Goal: Transaction & Acquisition: Purchase product/service

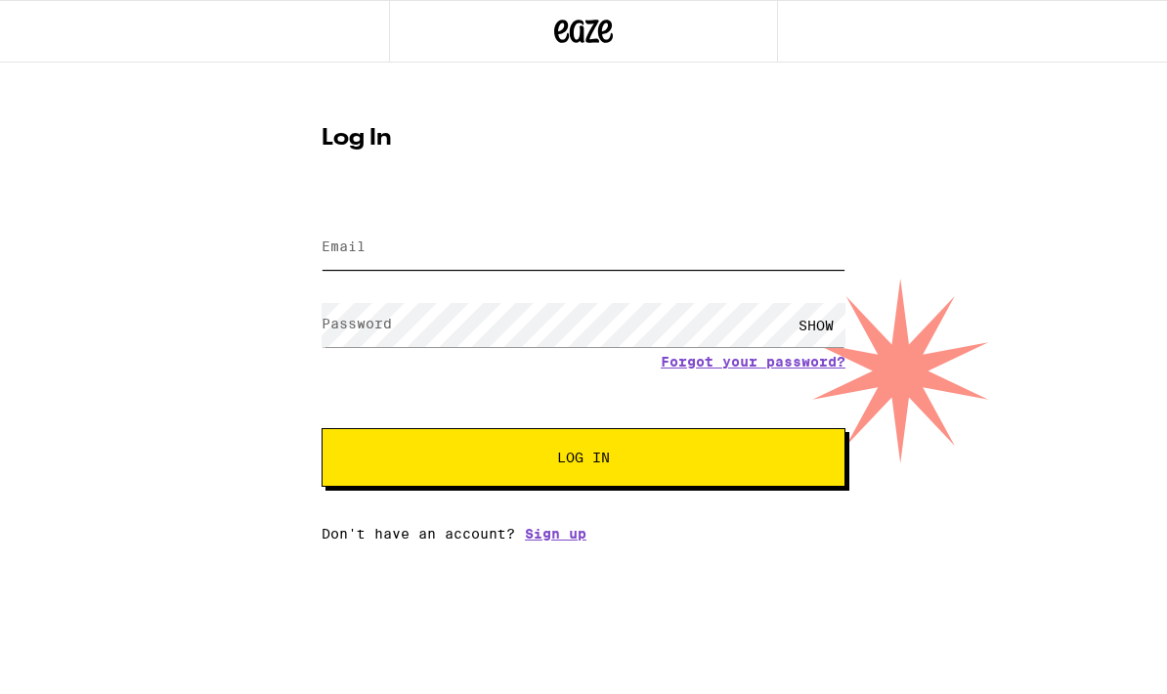
click at [386, 252] on input "Email" at bounding box center [584, 248] width 524 height 44
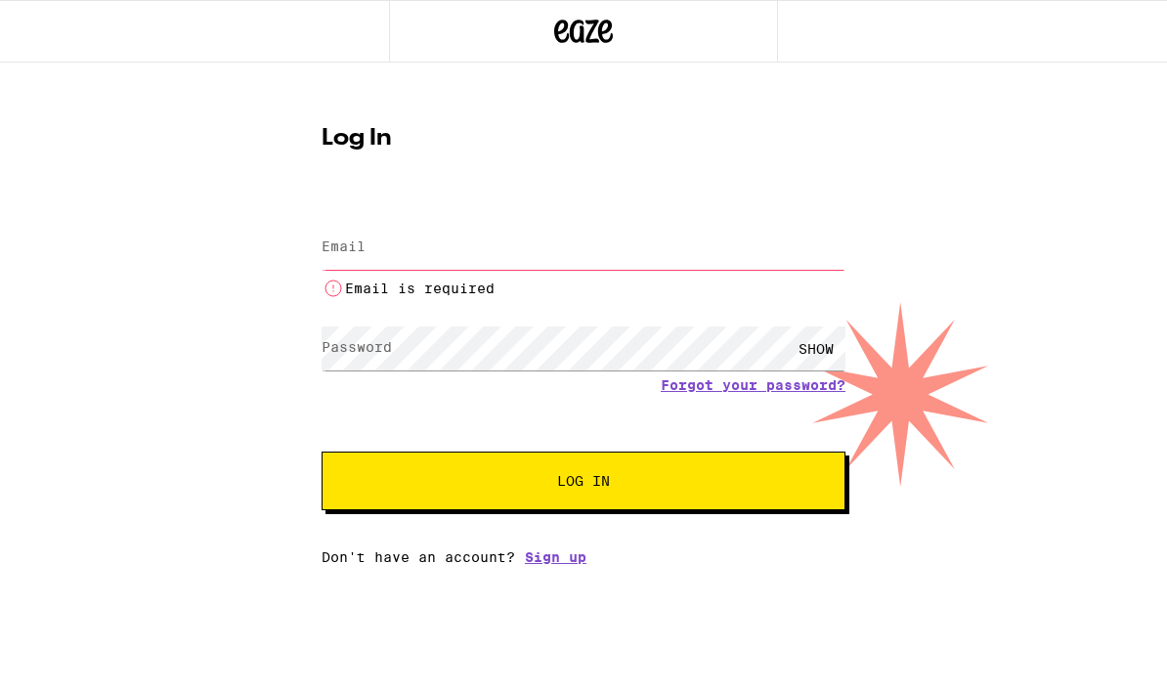
type input "[EMAIL_ADDRESS][DOMAIN_NAME]"
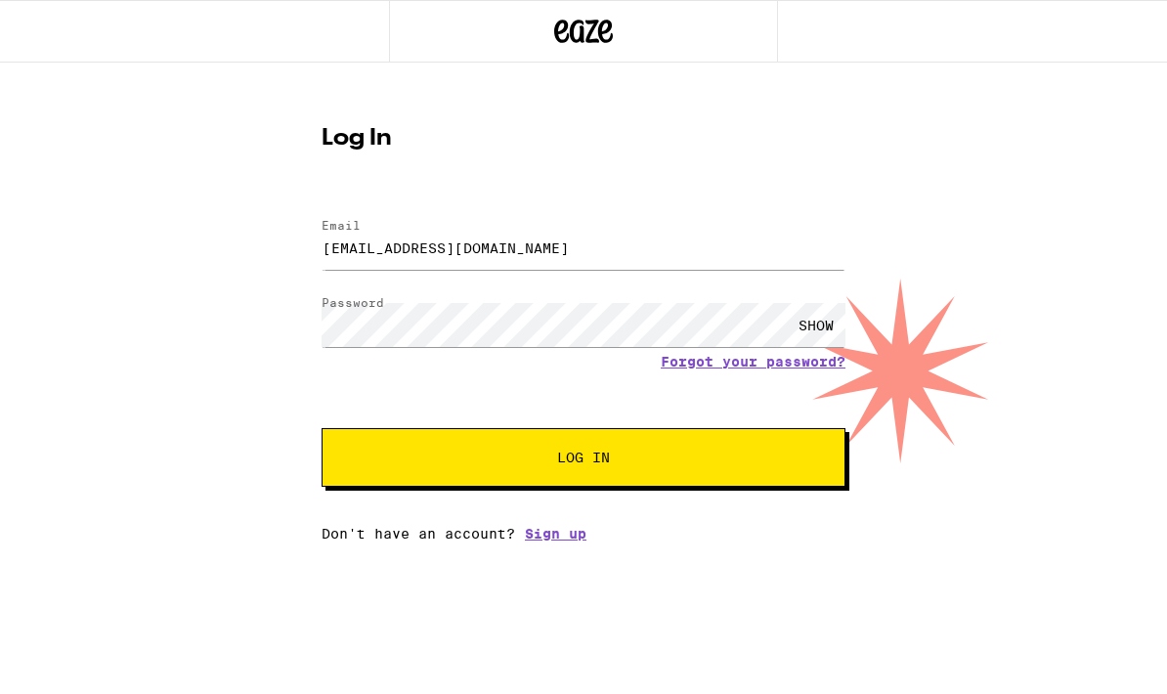
click at [656, 439] on button "Log In" at bounding box center [584, 457] width 524 height 59
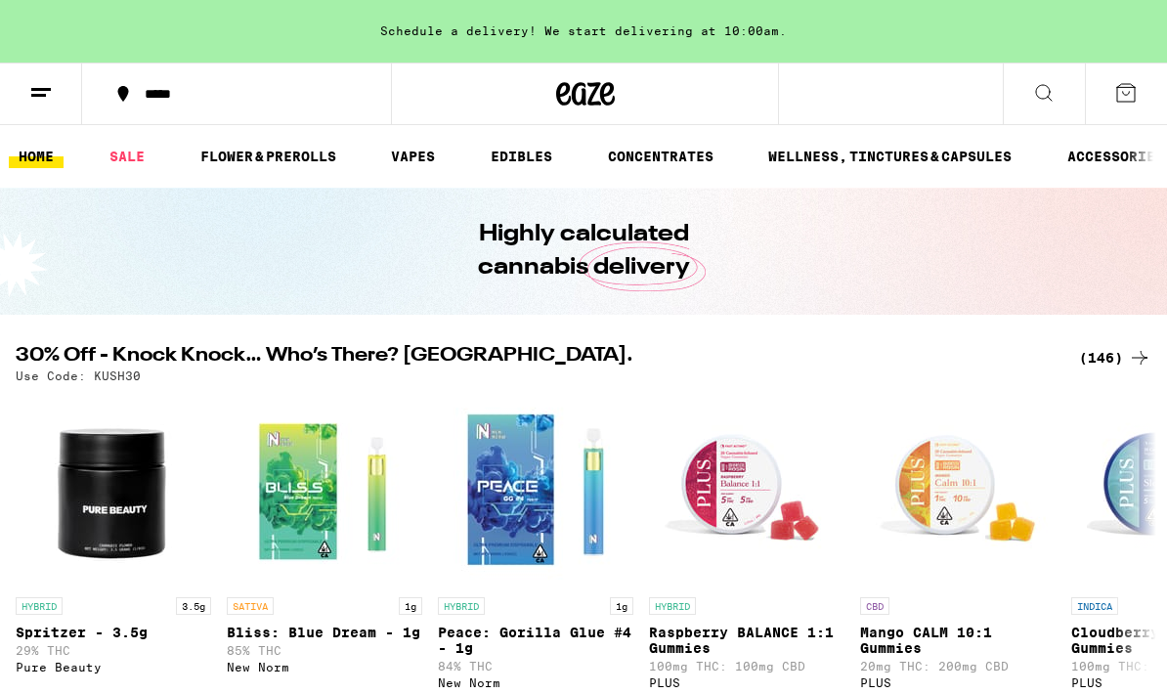
click at [1126, 109] on button at bounding box center [1126, 94] width 82 height 61
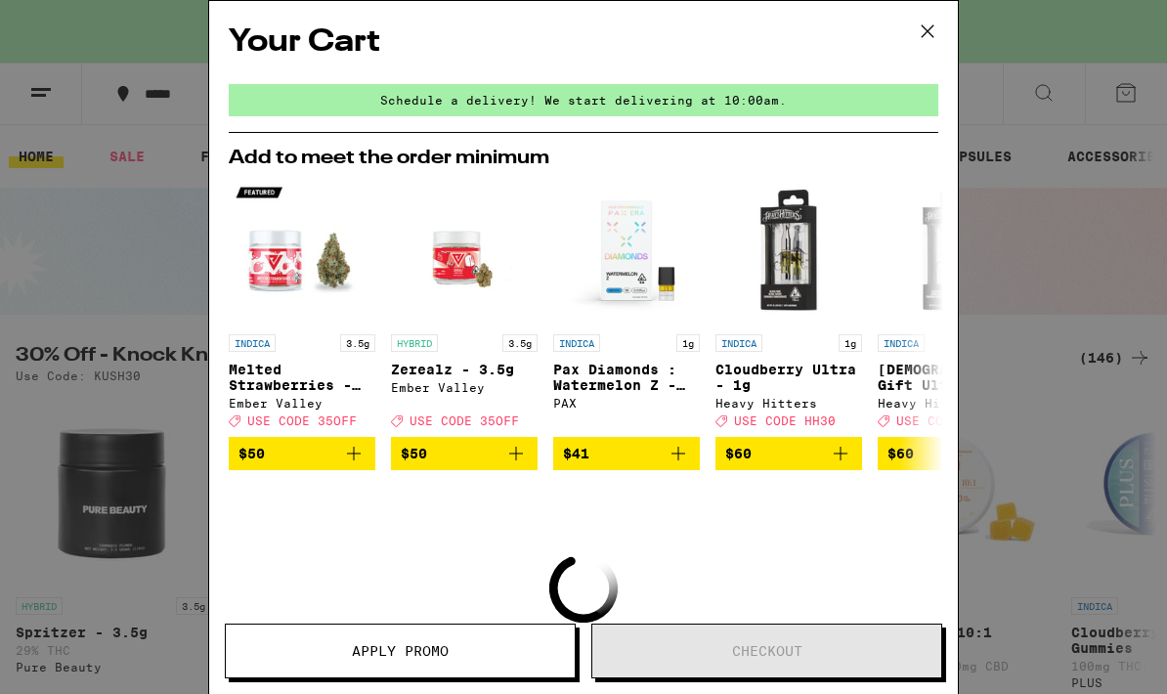
click at [1064, 145] on div "Your Cart Schedule a delivery! We start delivering at 10:00am. Add to meet the …" at bounding box center [583, 347] width 1167 height 694
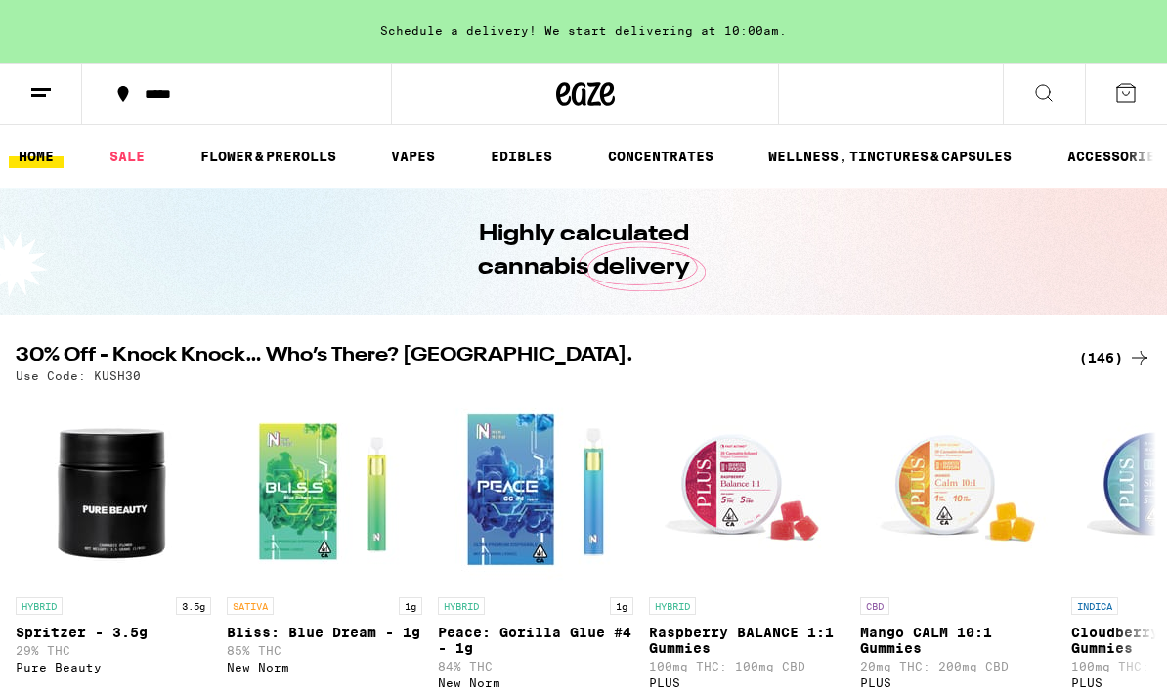
click at [1048, 104] on button at bounding box center [1044, 95] width 82 height 62
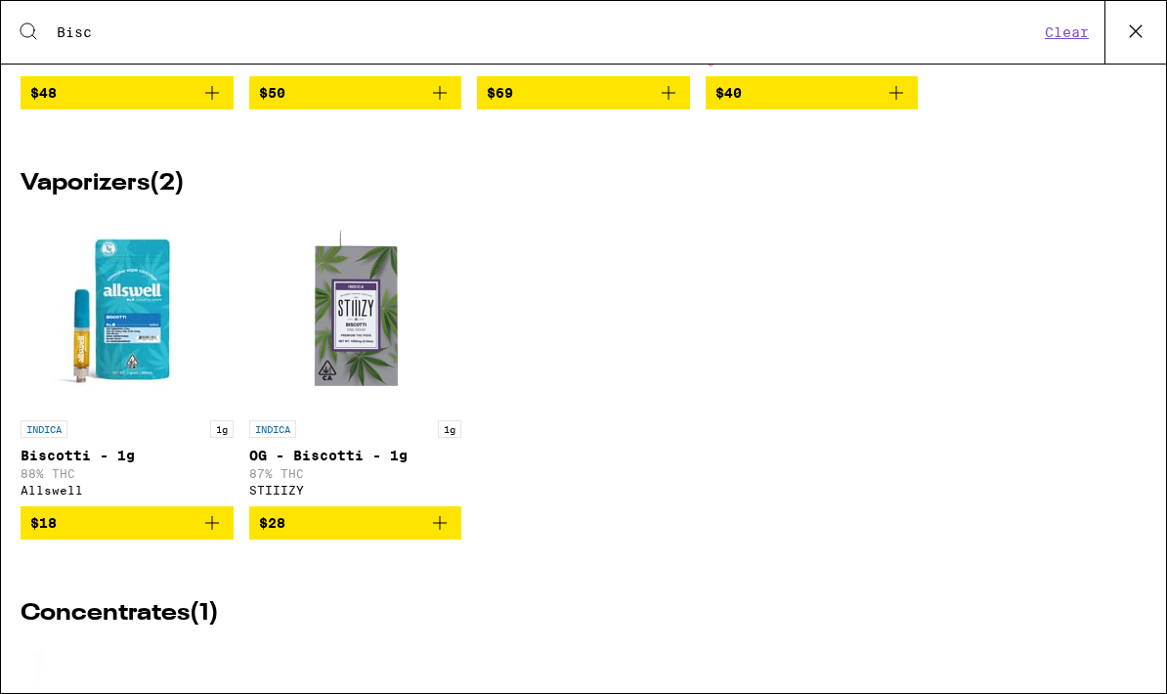
scroll to position [427, 0]
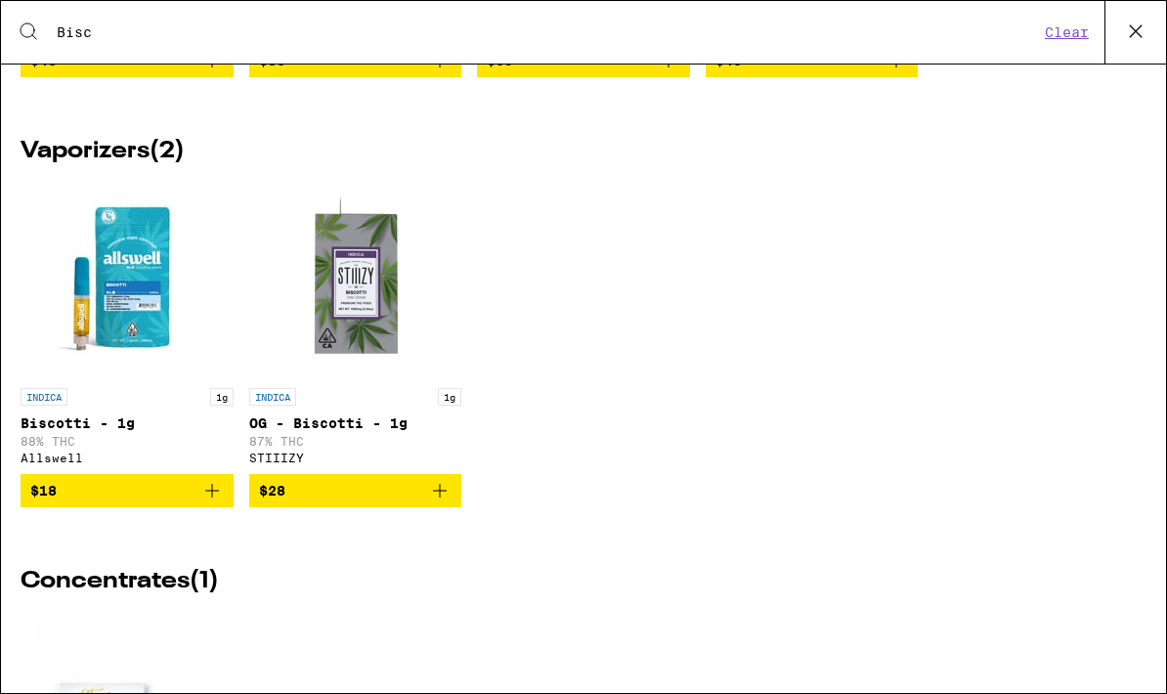
type input "Bisc"
click at [224, 507] on button "$18" at bounding box center [127, 490] width 213 height 33
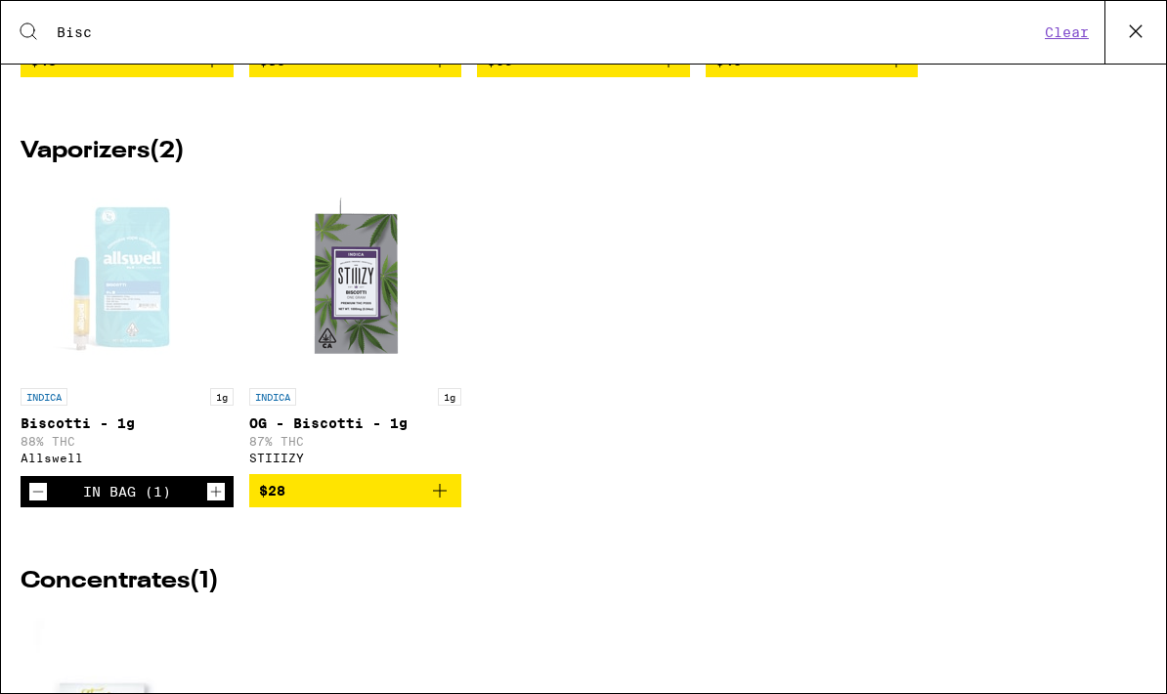
click at [450, 502] on icon "Add to bag" at bounding box center [439, 490] width 23 height 23
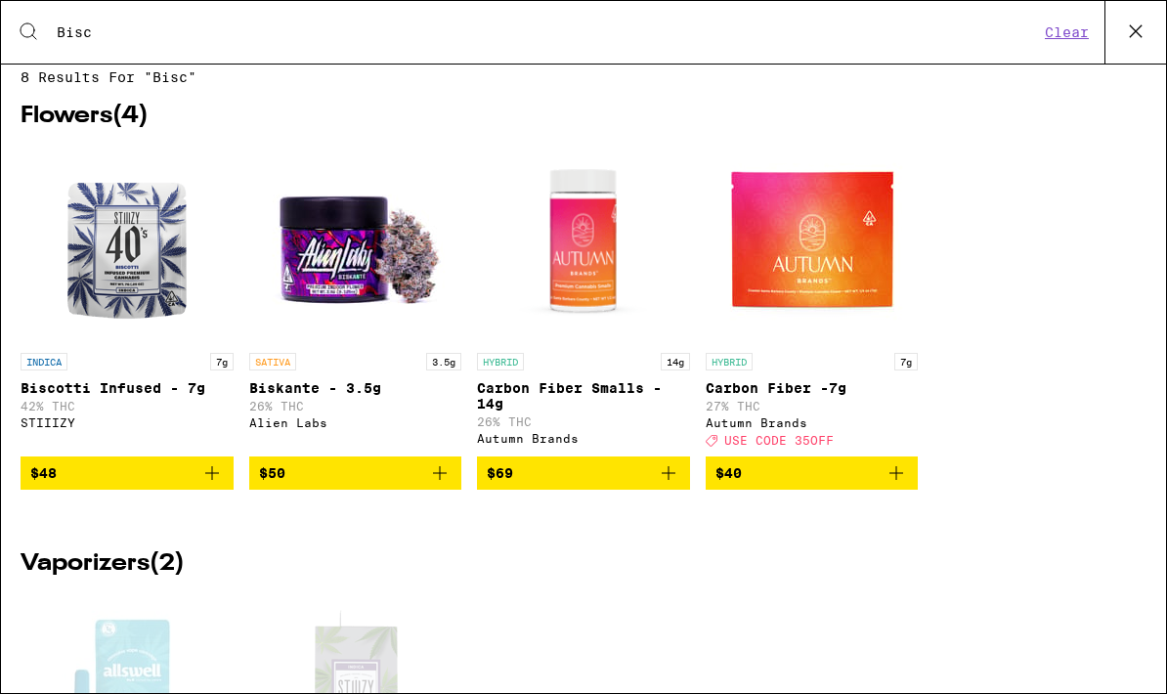
scroll to position [10, 0]
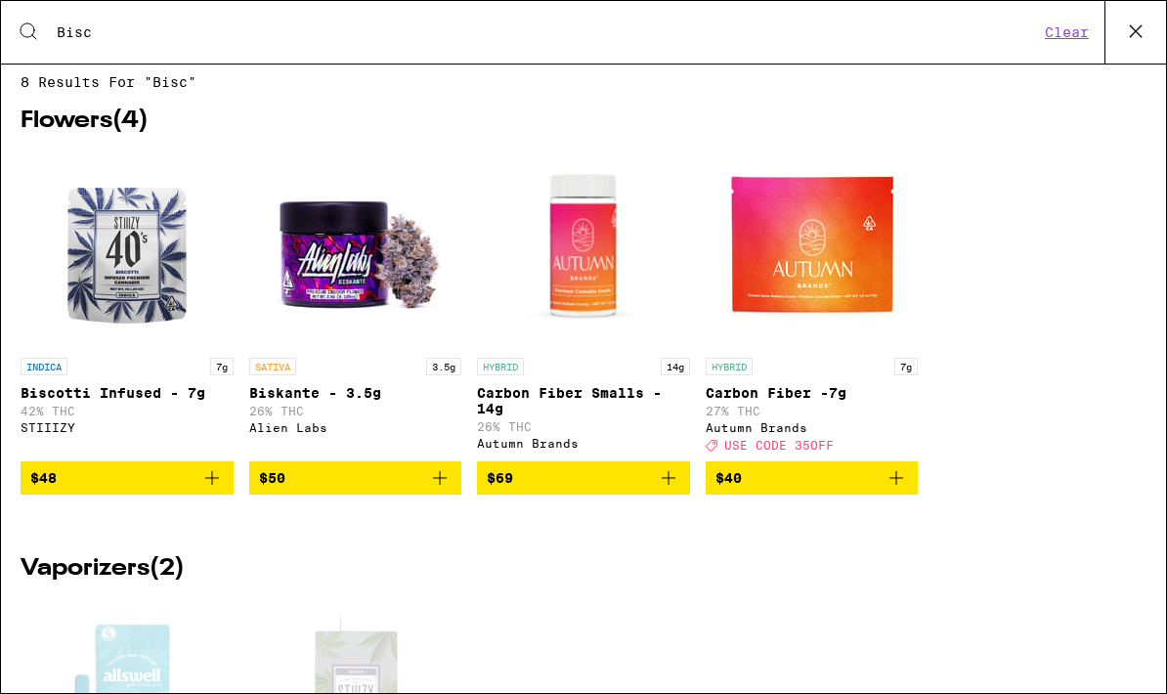
click at [142, 401] on p "Biscotti Infused - 7g" at bounding box center [127, 393] width 213 height 16
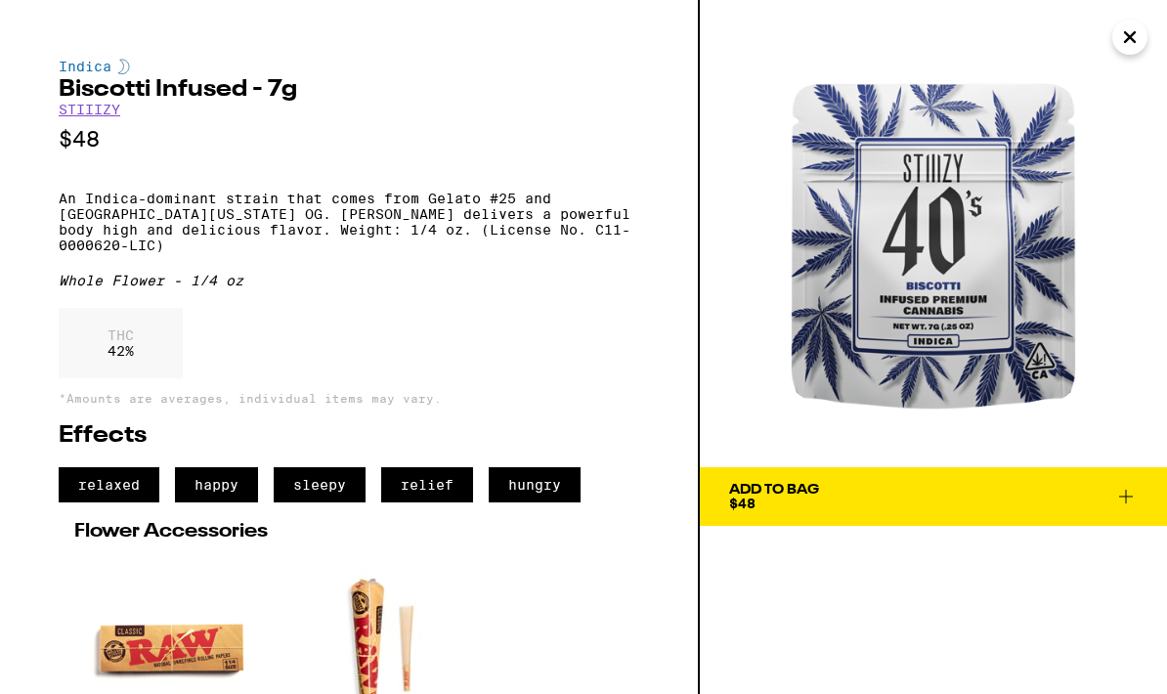
click at [81, 68] on div "Indica" at bounding box center [349, 67] width 581 height 16
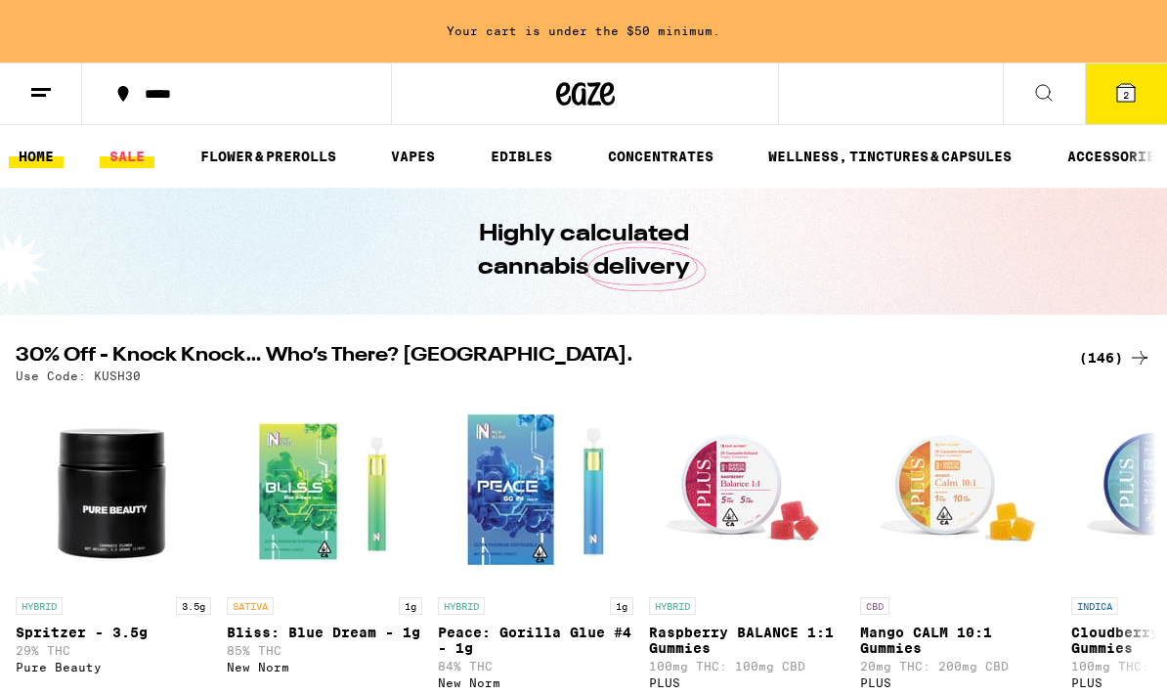
click at [121, 160] on link "SALE" at bounding box center [127, 156] width 55 height 23
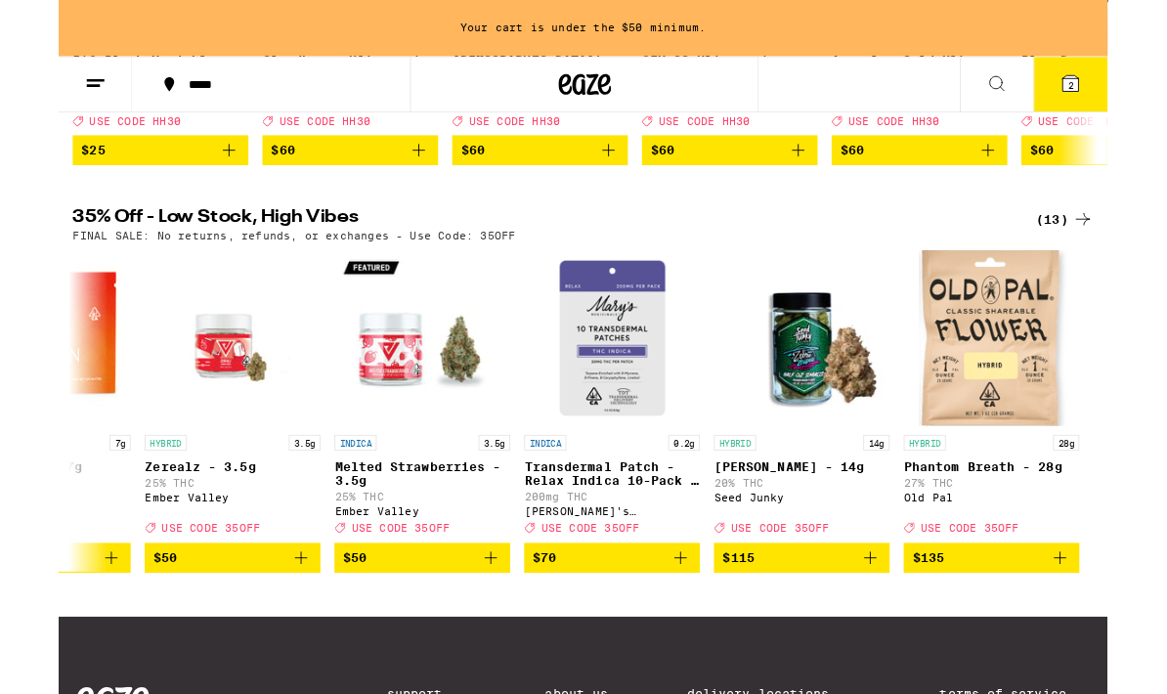
scroll to position [0, 1609]
click at [1051, 90] on icon at bounding box center [1043, 92] width 23 height 23
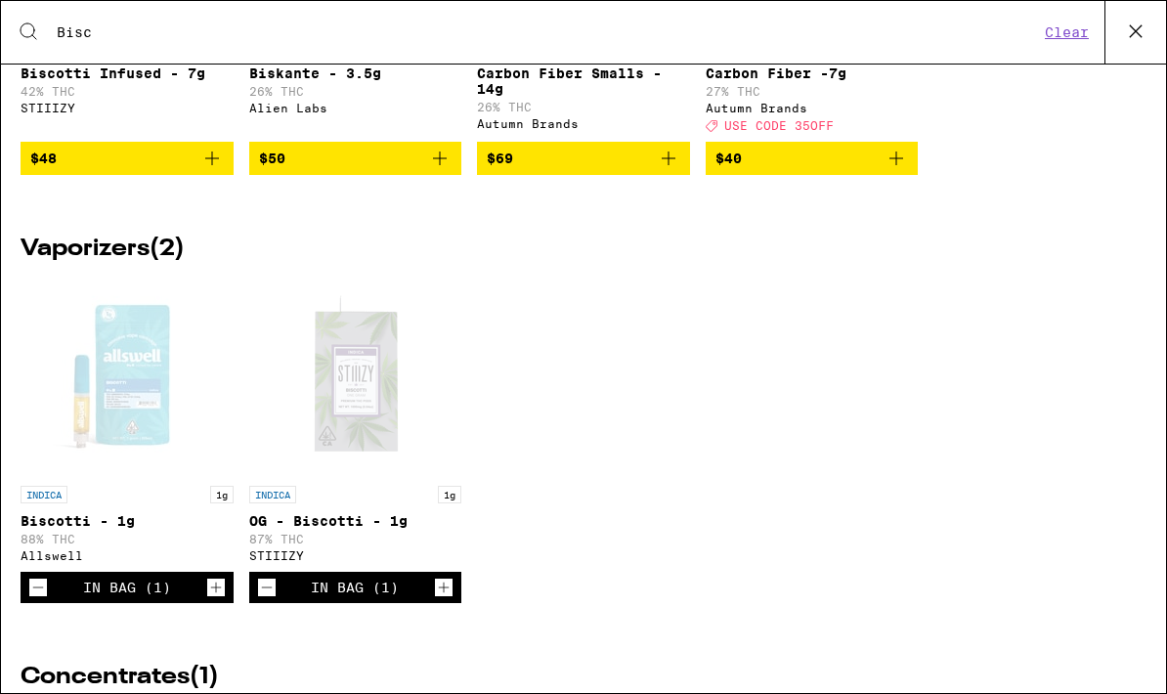
scroll to position [426, 0]
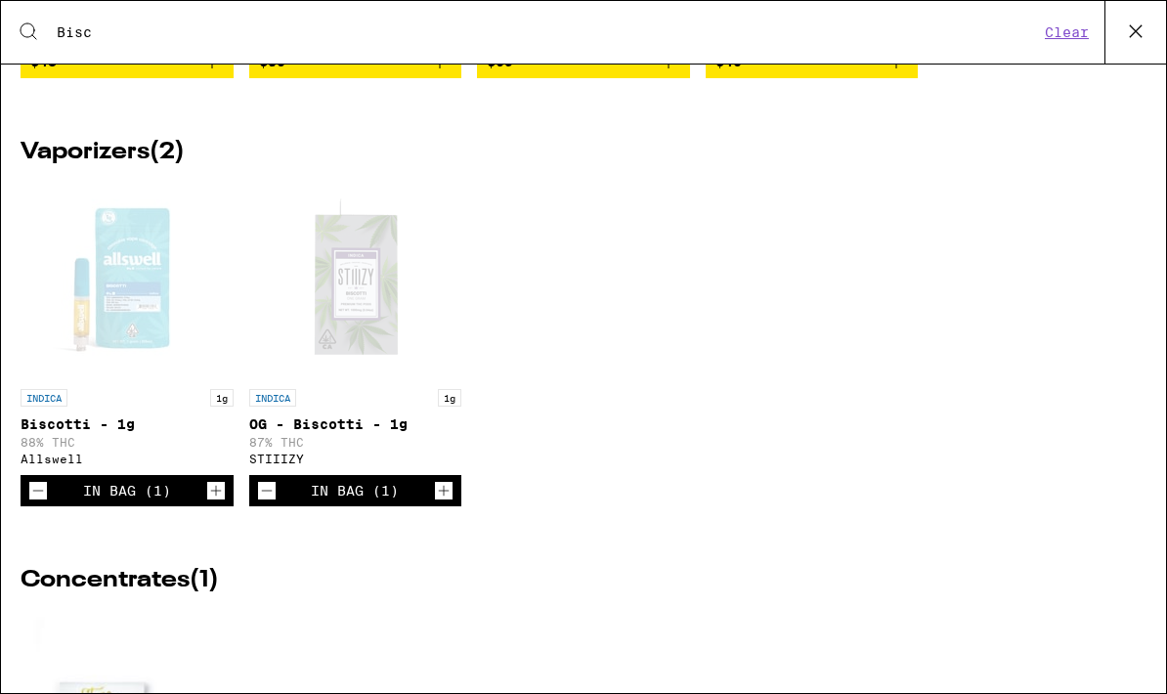
type input "Bisc"
click at [126, 276] on div "Open page for Biscotti - 1g from Allswell" at bounding box center [126, 281] width 195 height 195
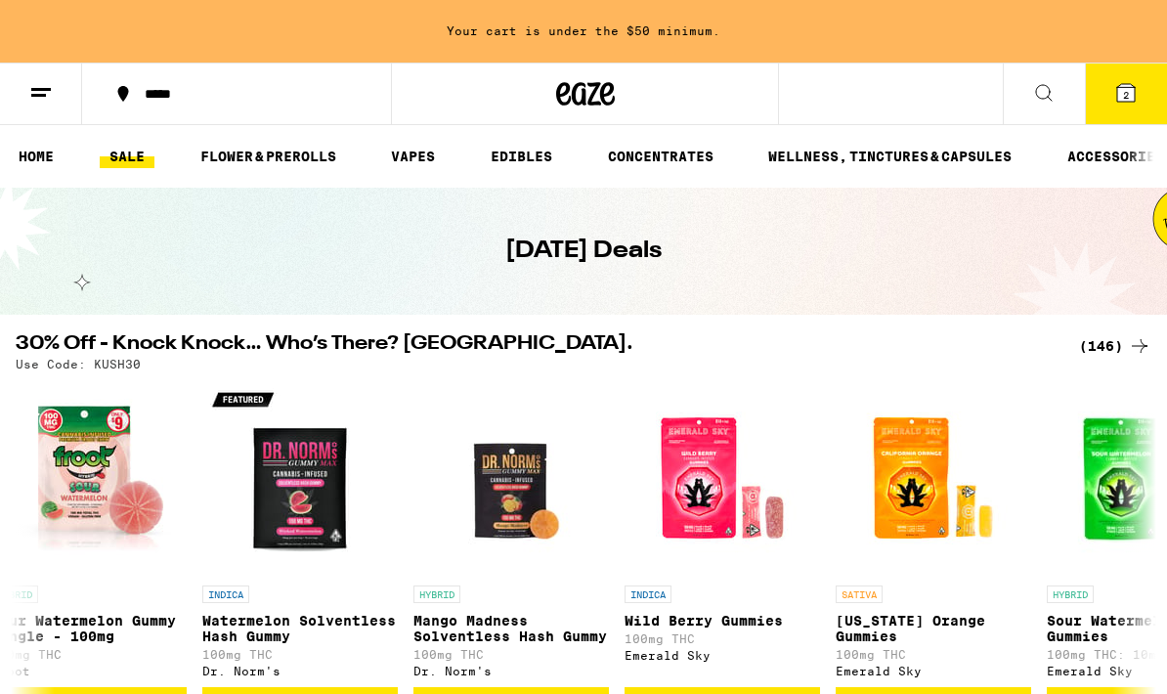
click at [1059, 86] on button at bounding box center [1044, 95] width 82 height 62
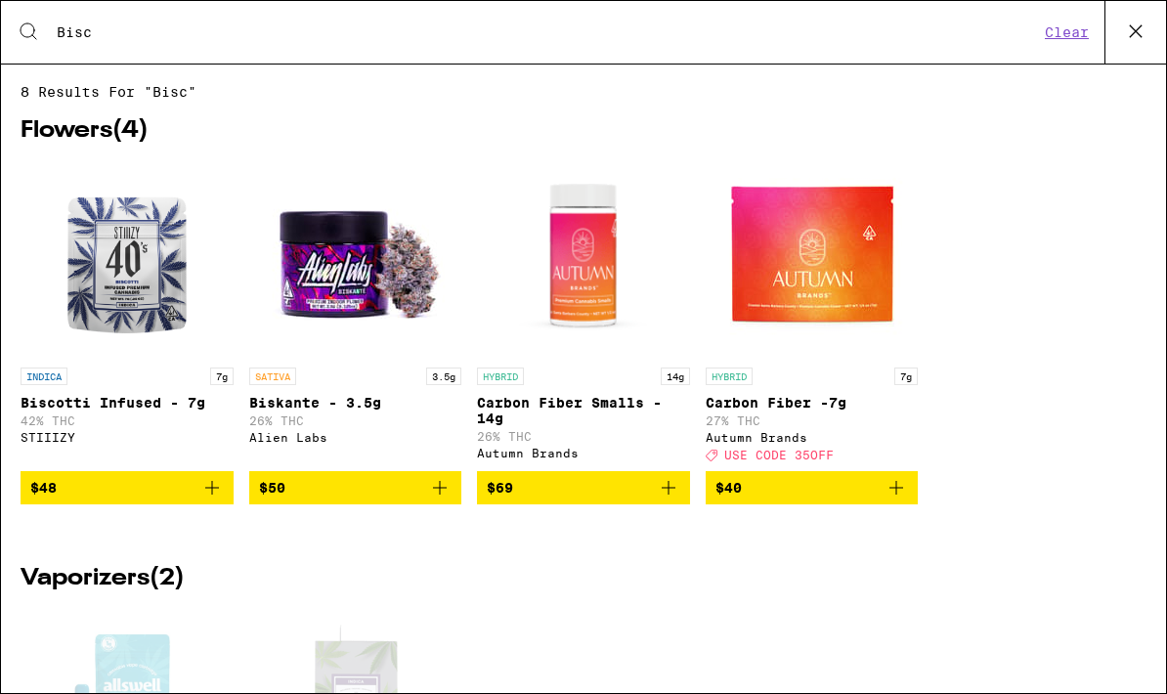
click at [1056, 33] on button "Clear" at bounding box center [1067, 32] width 56 height 18
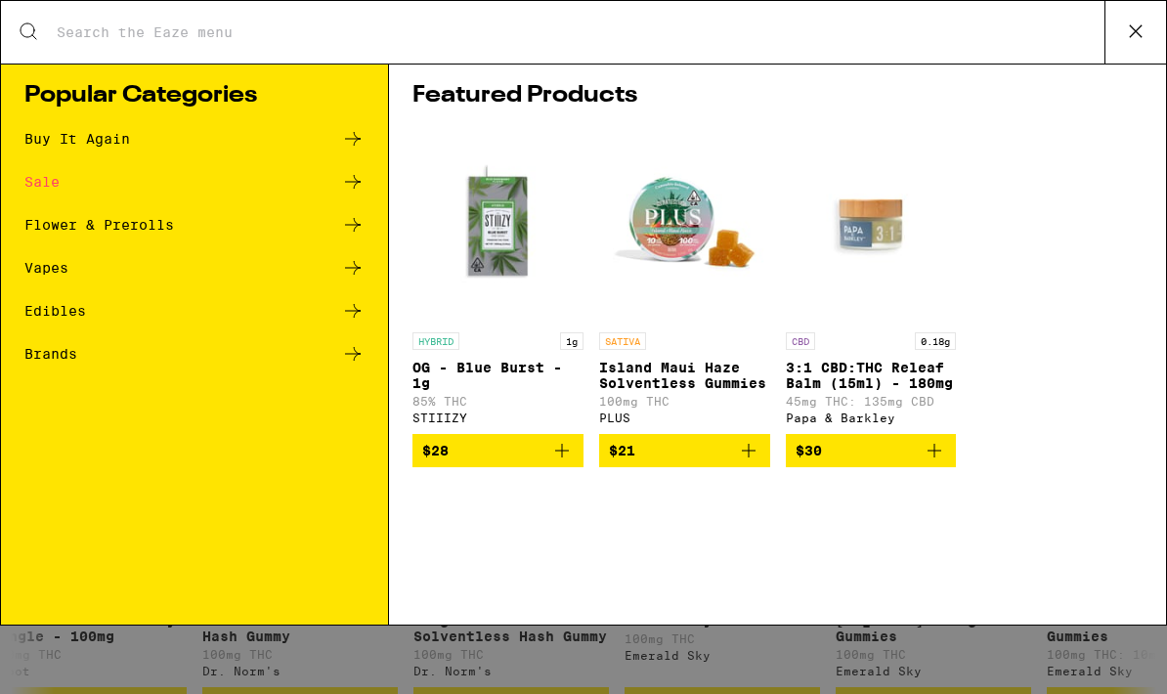
click at [215, 27] on input "Search for Products" at bounding box center [580, 32] width 1049 height 18
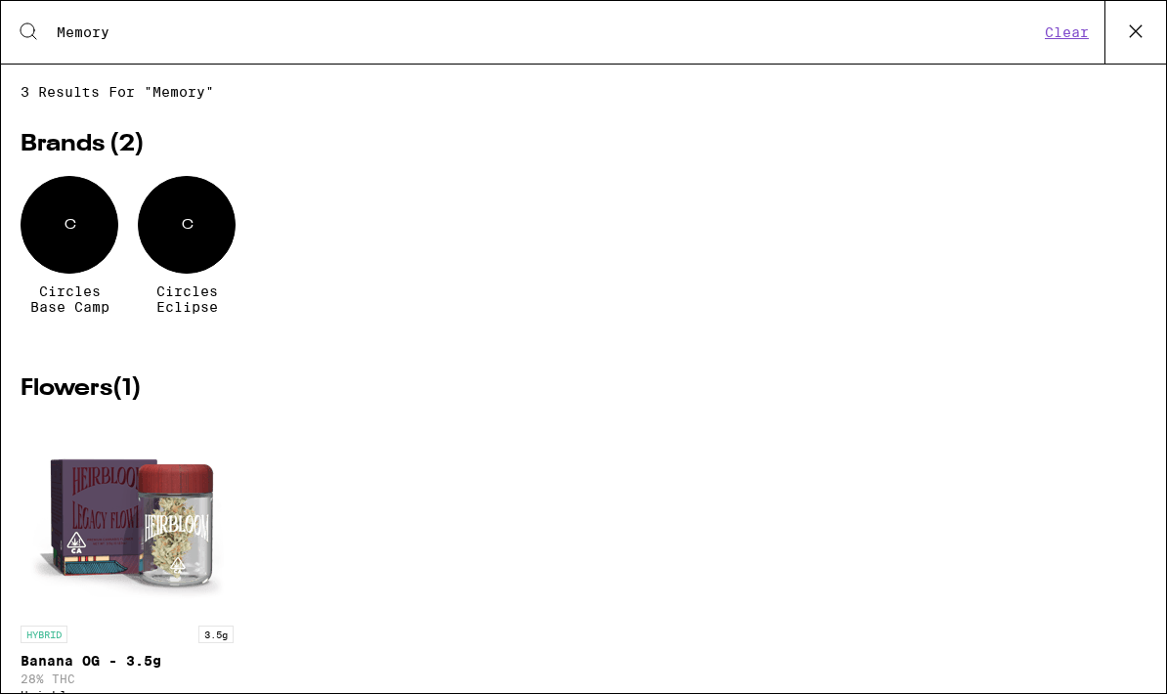
type input "Memory"
click at [1146, 25] on icon at bounding box center [1135, 31] width 29 height 29
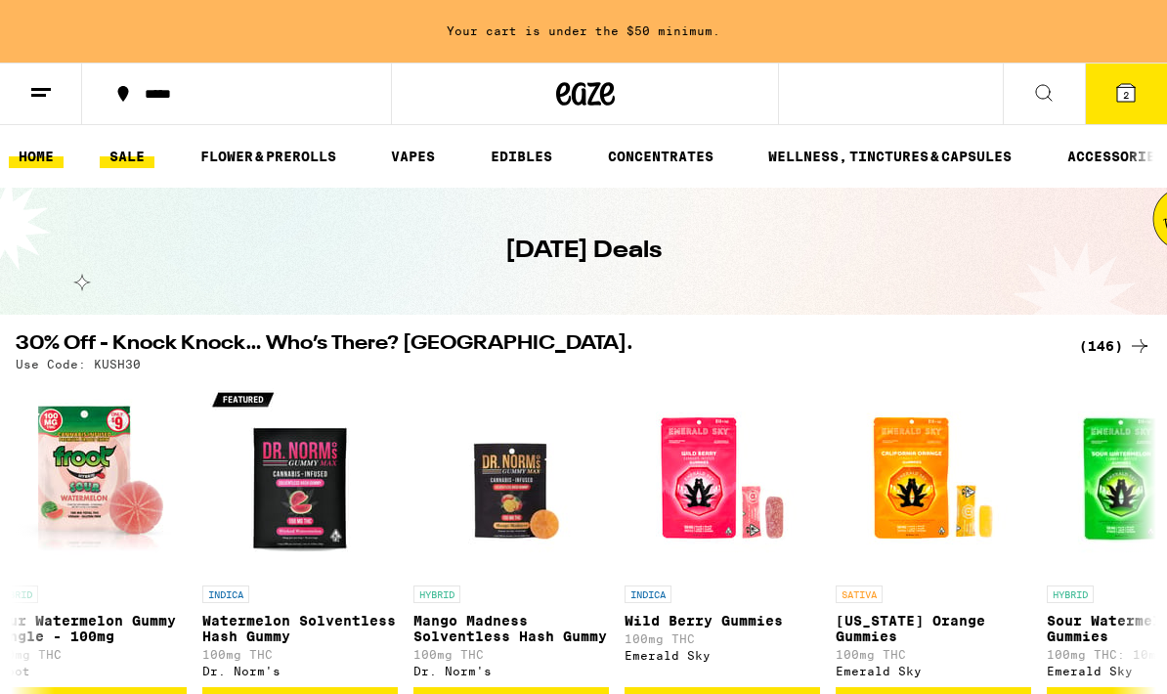
click at [26, 167] on link "HOME" at bounding box center [36, 156] width 55 height 23
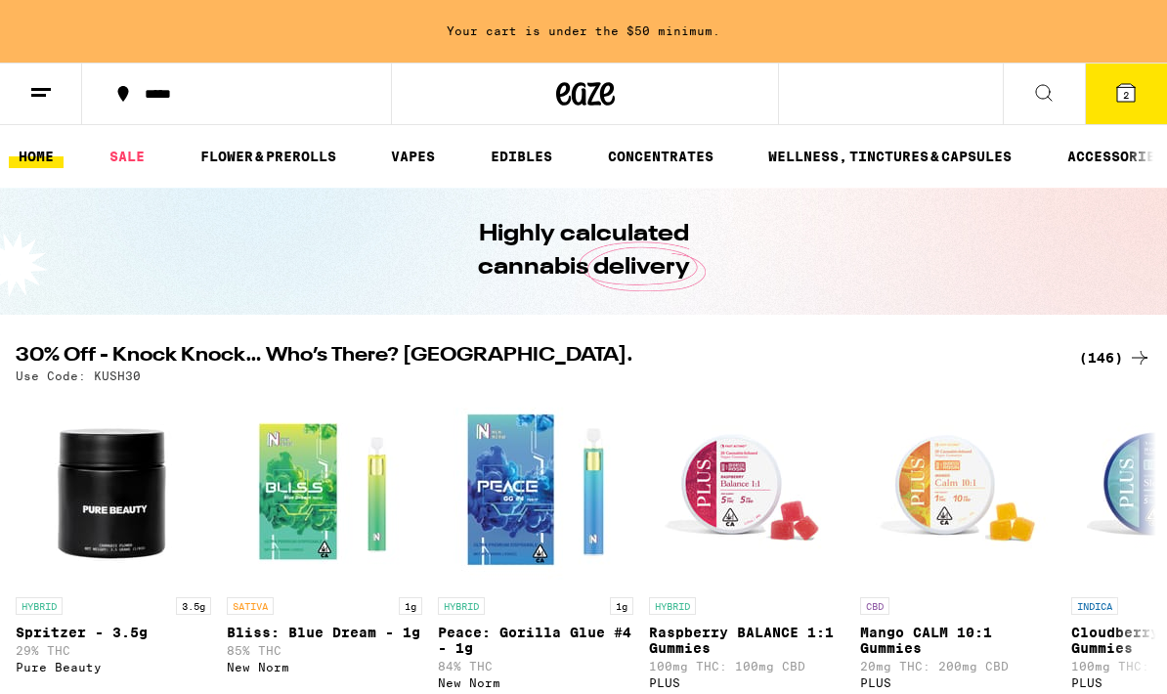
click at [58, 97] on button at bounding box center [41, 95] width 82 height 62
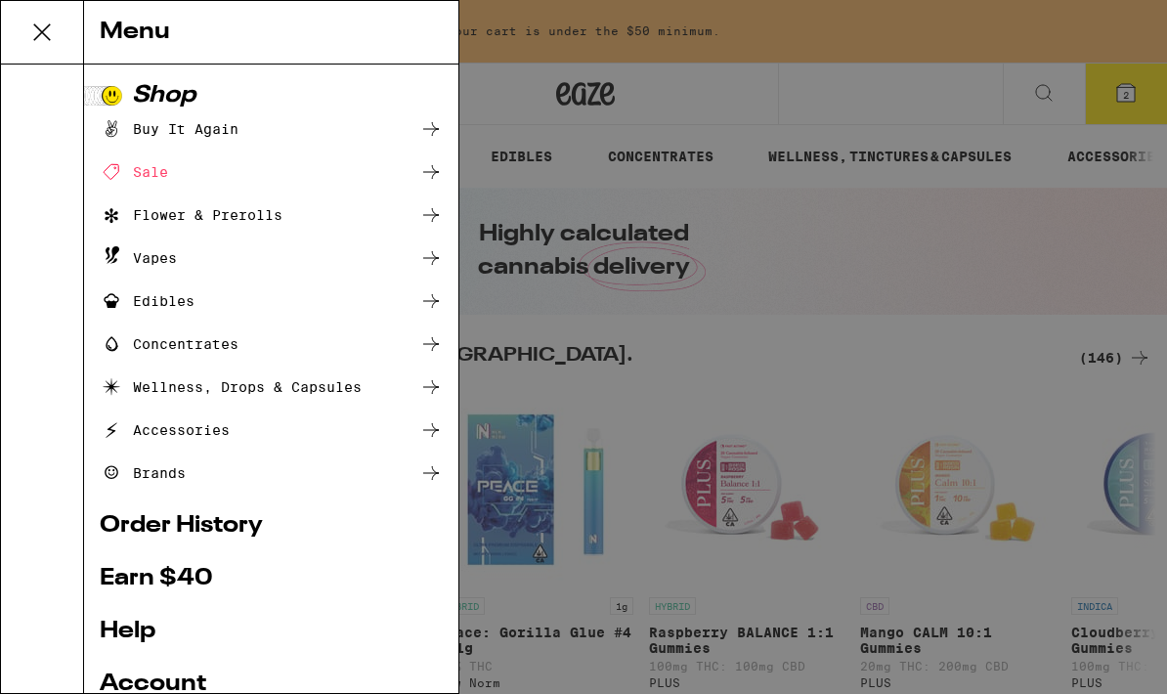
click at [100, 102] on div "Shop" at bounding box center [271, 95] width 343 height 23
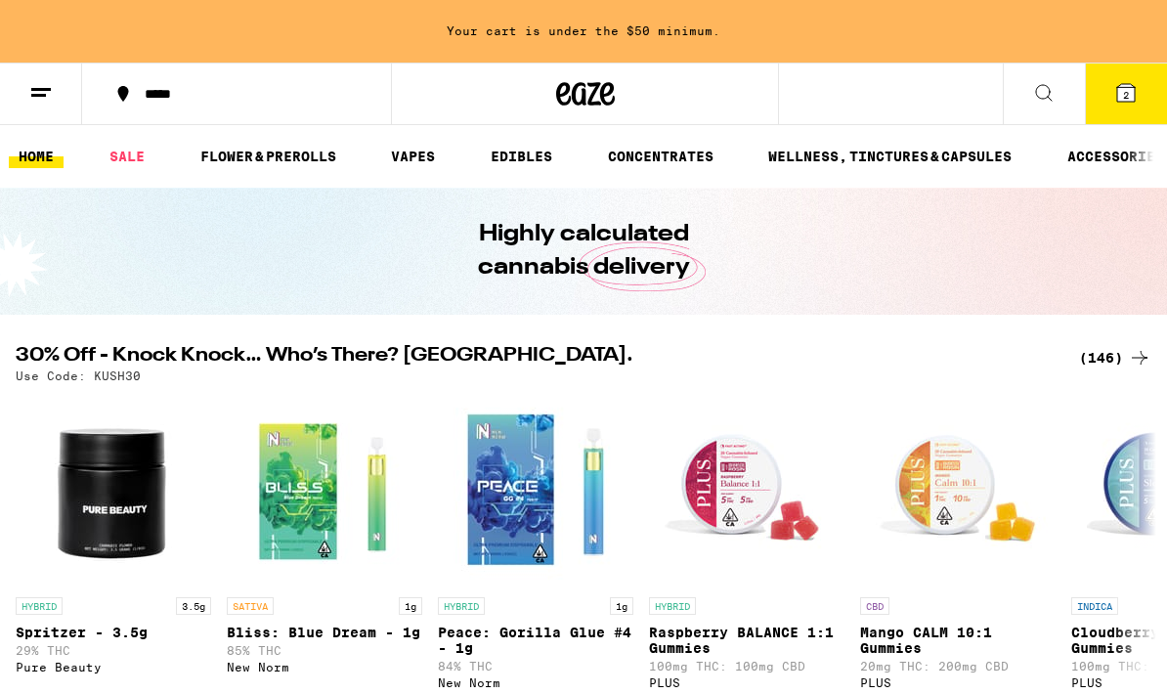
click at [41, 103] on icon at bounding box center [40, 92] width 23 height 23
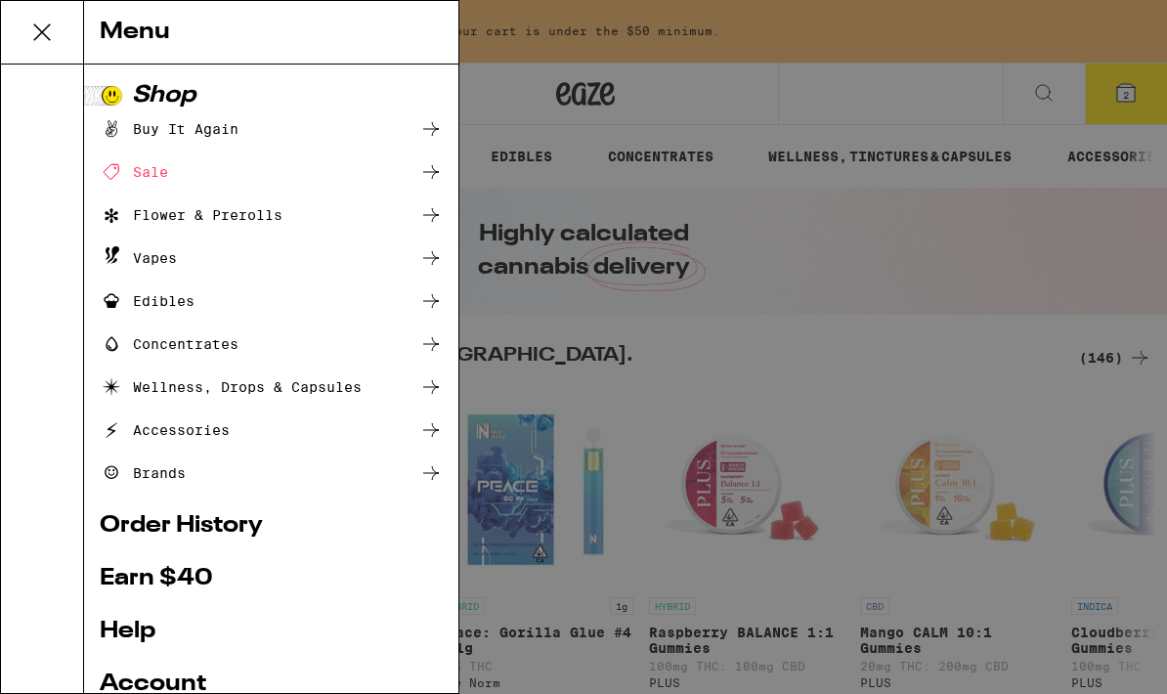
click at [431, 184] on div at bounding box center [430, 171] width 23 height 23
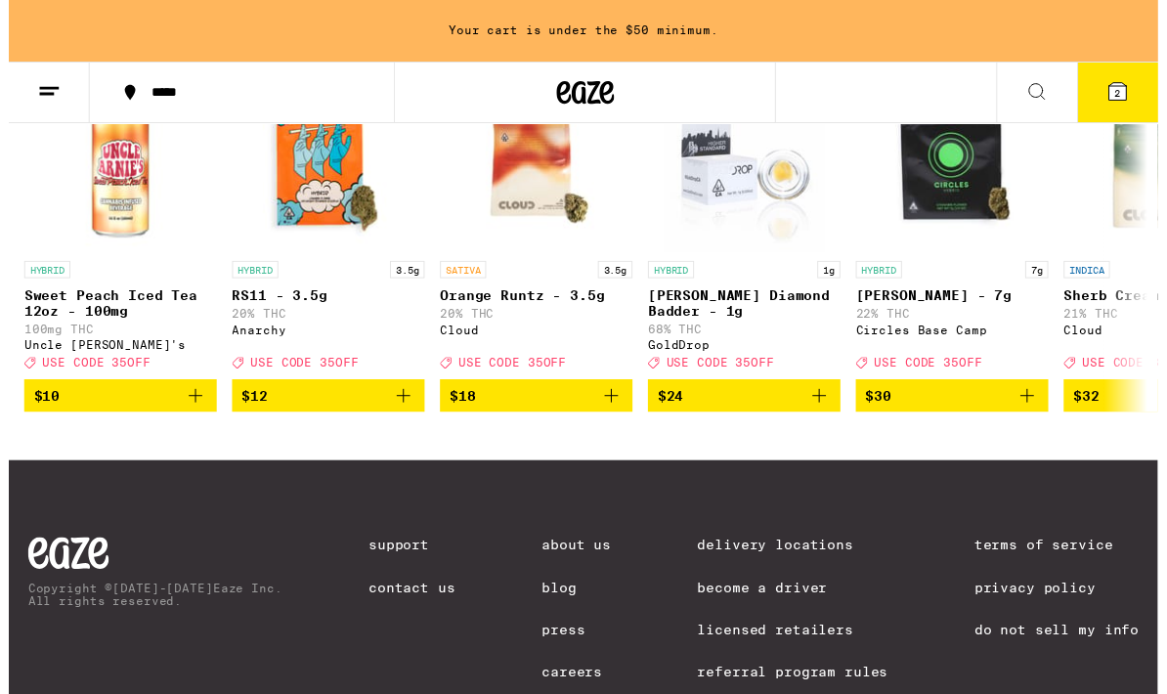
scroll to position [1219, 0]
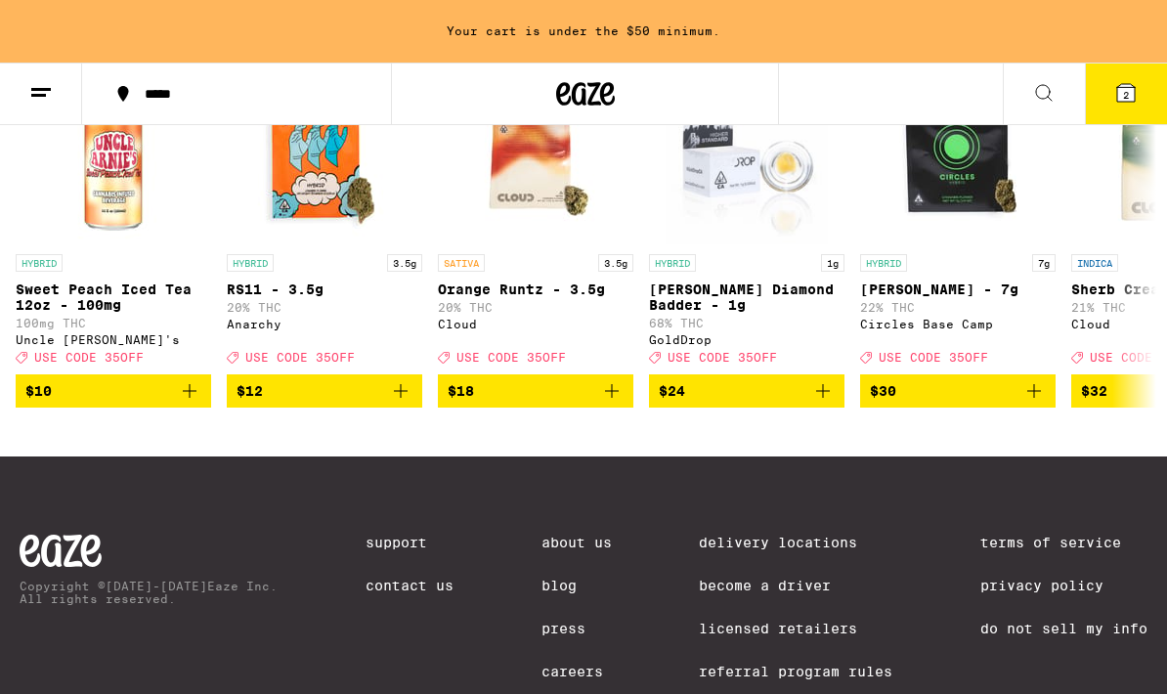
click at [1042, 85] on icon at bounding box center [1044, 93] width 16 height 16
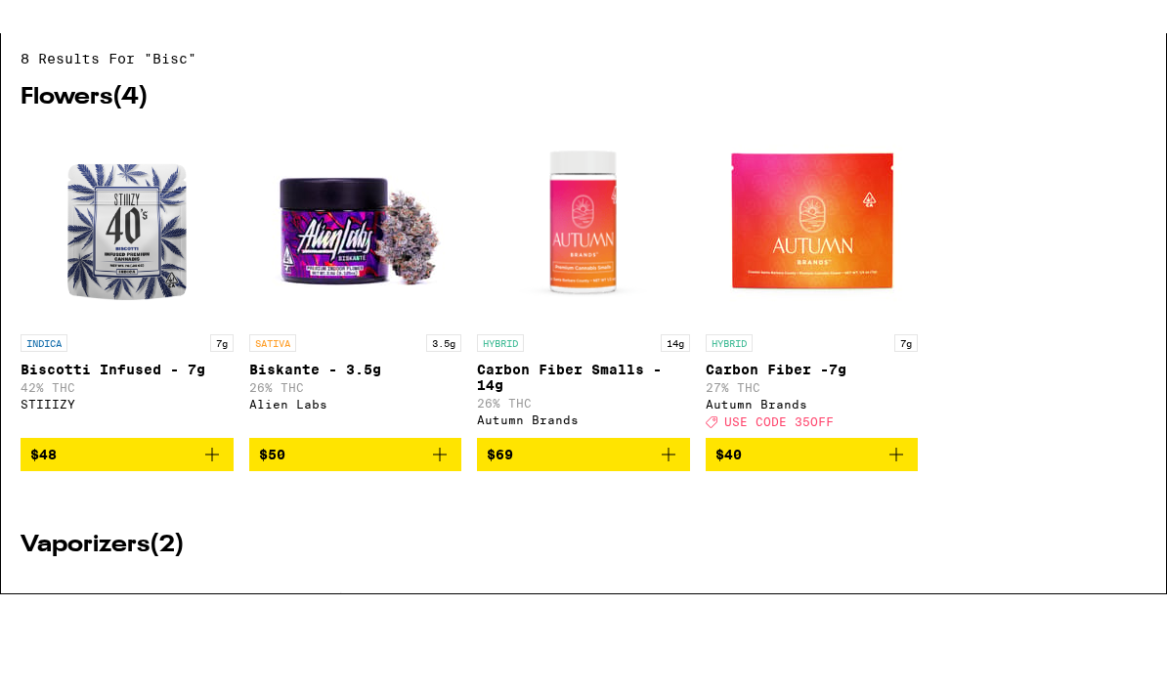
type input "Bisc"
click at [830, 210] on img "Open page for Carbon Fiber -7g from Autumn Brands" at bounding box center [812, 259] width 195 height 195
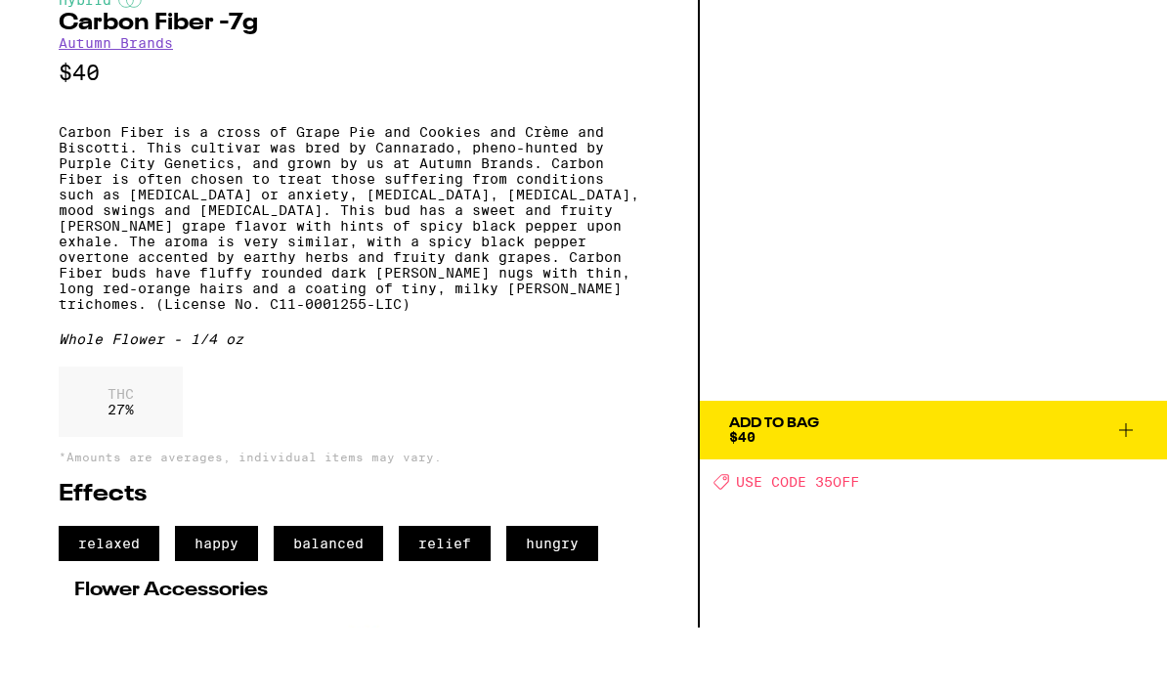
scroll to position [66, 0]
